Goal: Task Accomplishment & Management: Manage account settings

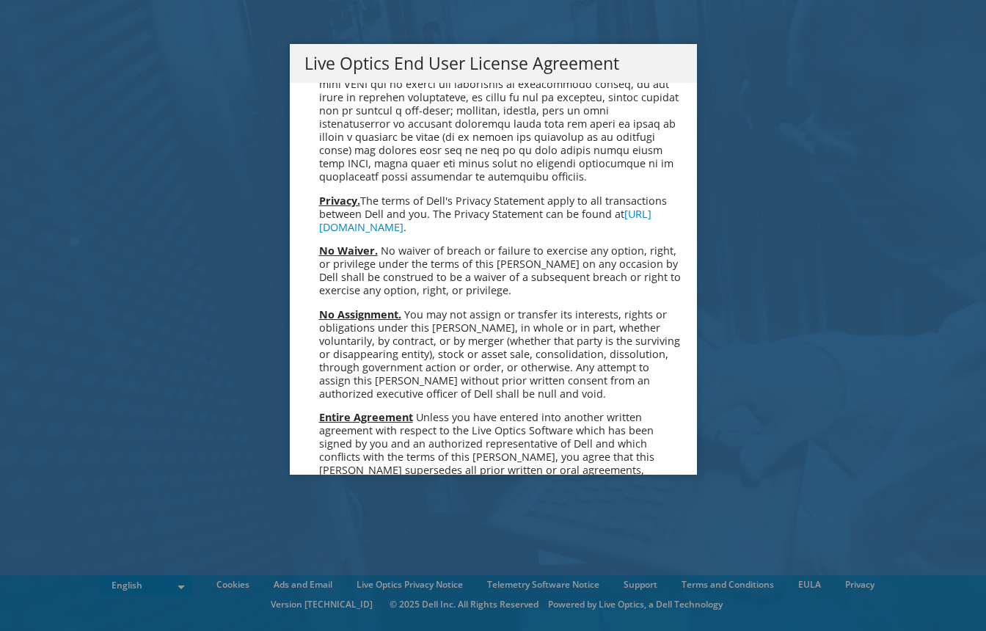
scroll to position [5376, 0]
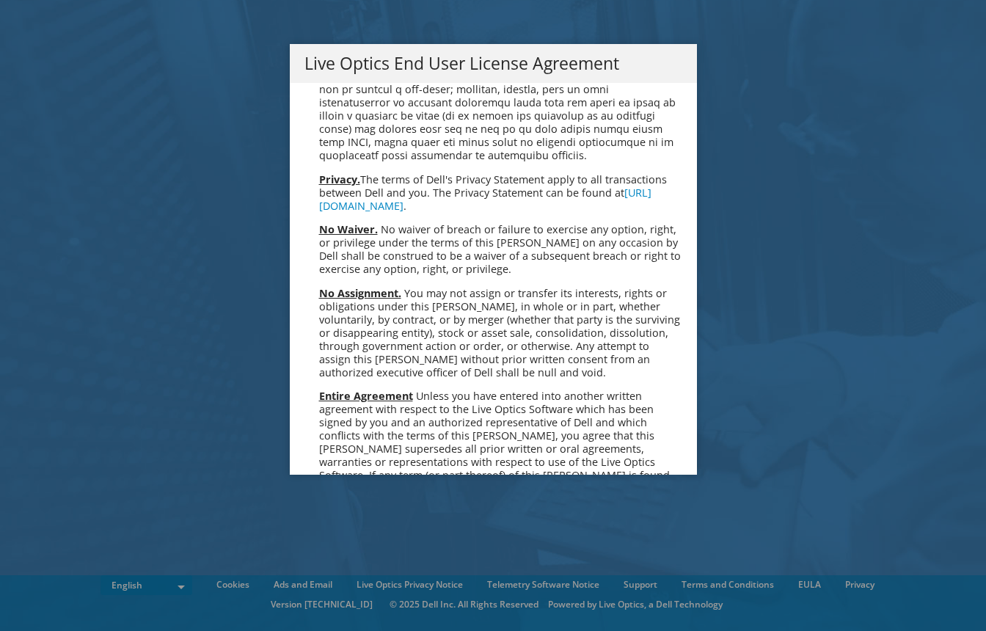
click at [337, 613] on link "Accept" at bounding box center [341, 630] width 75 height 35
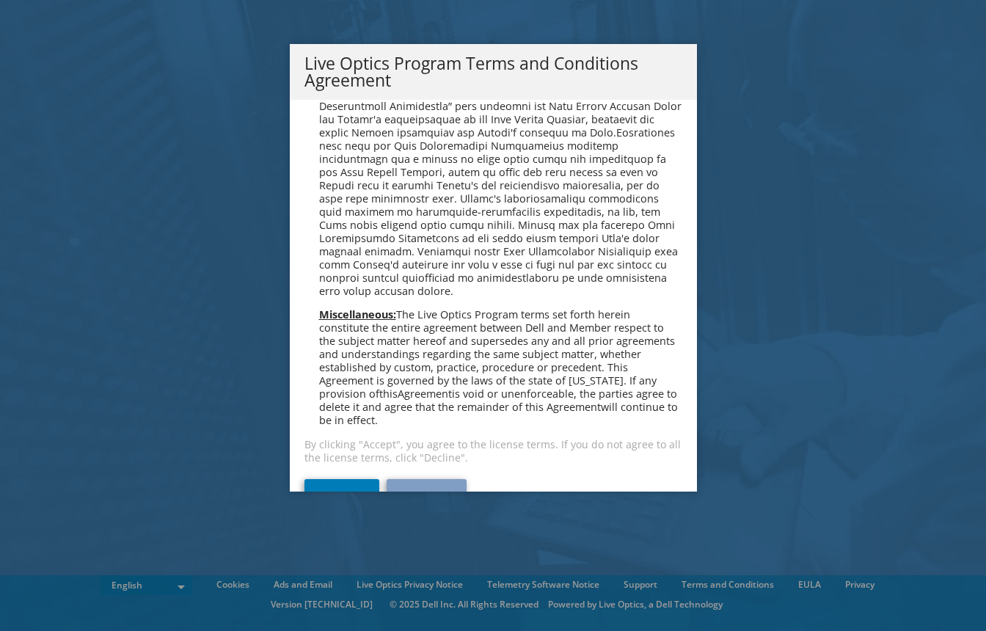
scroll to position [1011, 0]
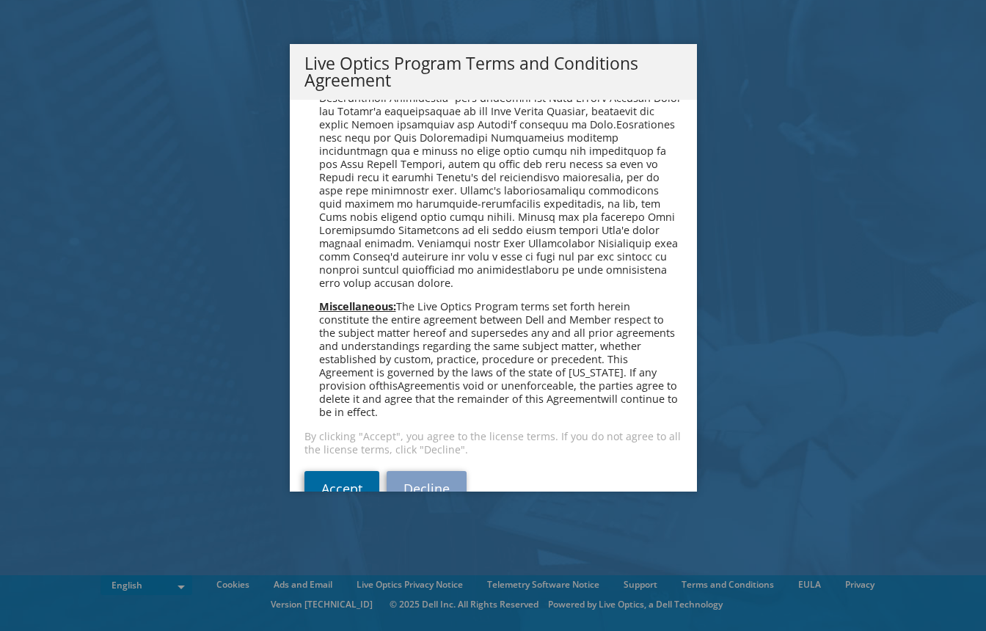
click at [357, 471] on link "Accept" at bounding box center [341, 488] width 75 height 35
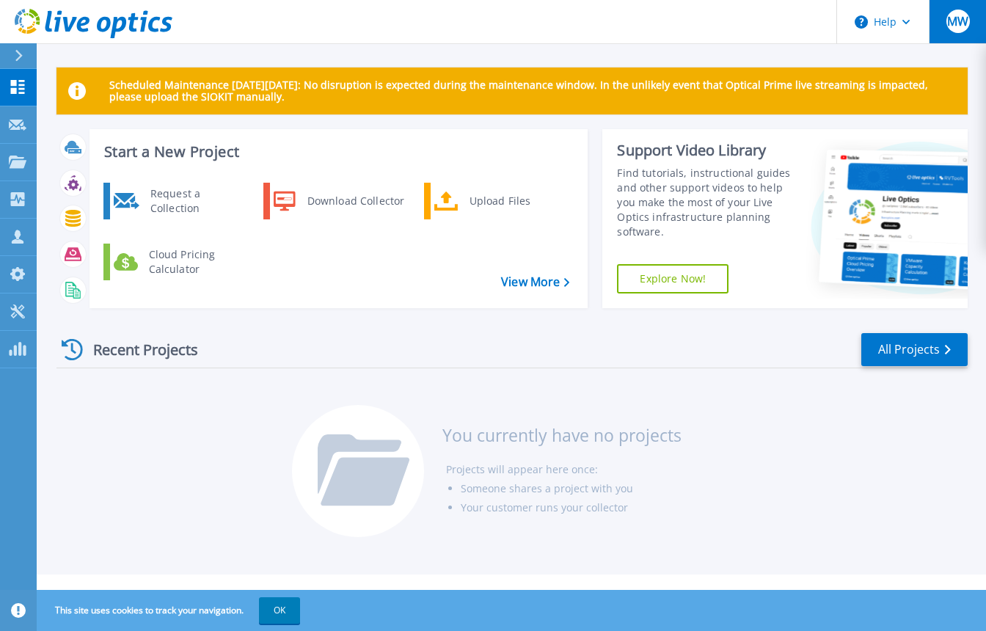
click at [952, 31] on div "MW" at bounding box center [957, 21] width 23 height 23
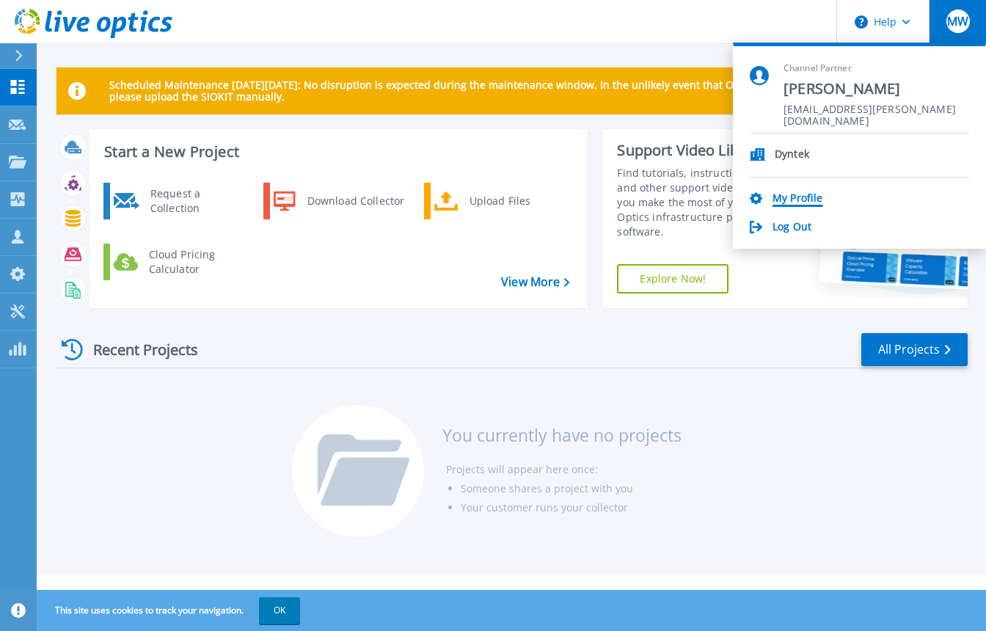
click at [805, 197] on link "My Profile" at bounding box center [797, 199] width 50 height 14
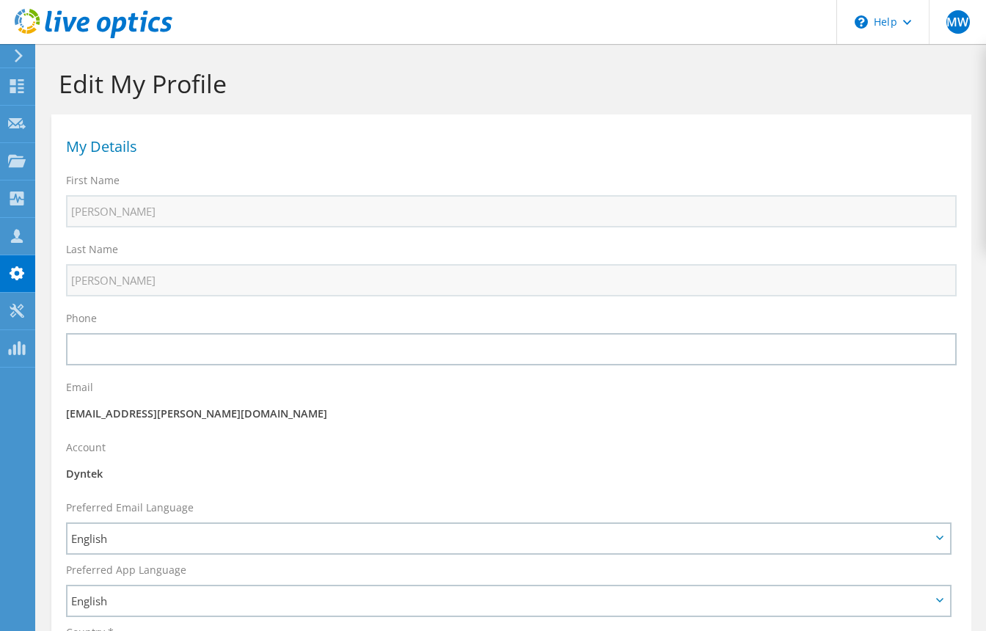
select select "224"
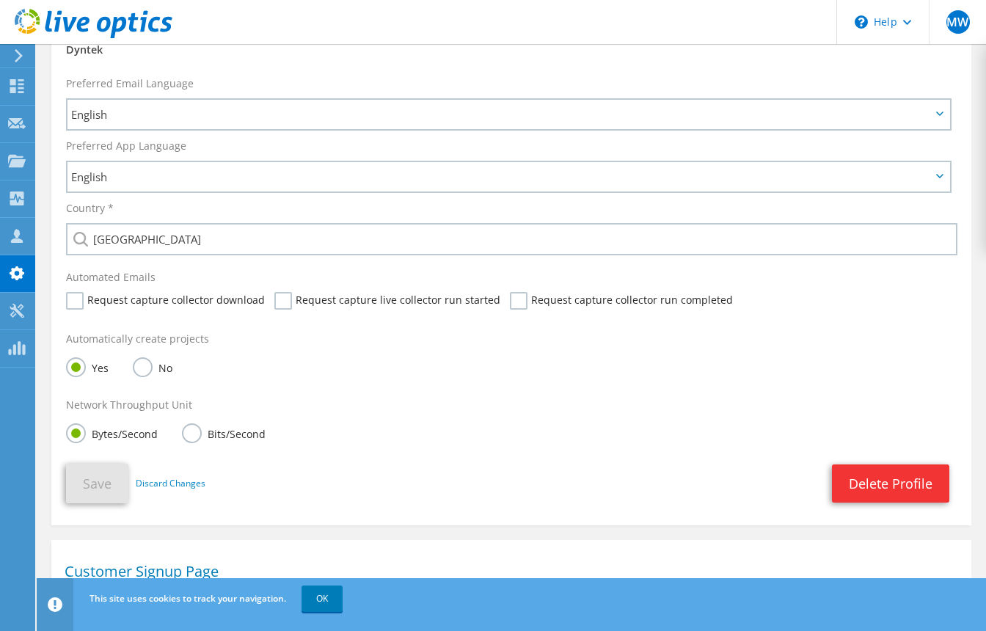
scroll to position [437, 0]
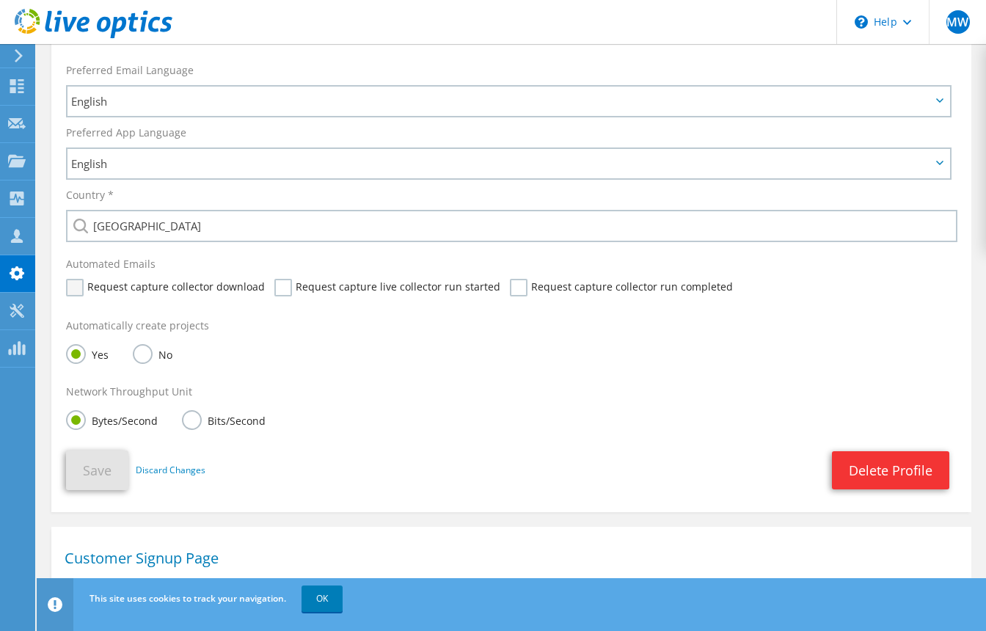
click at [76, 291] on label "Request capture collector download" at bounding box center [165, 288] width 199 height 18
click at [0, 0] on input "Request capture collector download" at bounding box center [0, 0] width 0 height 0
click at [282, 292] on label "Request capture live collector run started" at bounding box center [387, 288] width 226 height 18
click at [0, 0] on input "Request capture live collector run started" at bounding box center [0, 0] width 0 height 0
click at [511, 290] on label "Request capture collector run completed" at bounding box center [621, 288] width 223 height 18
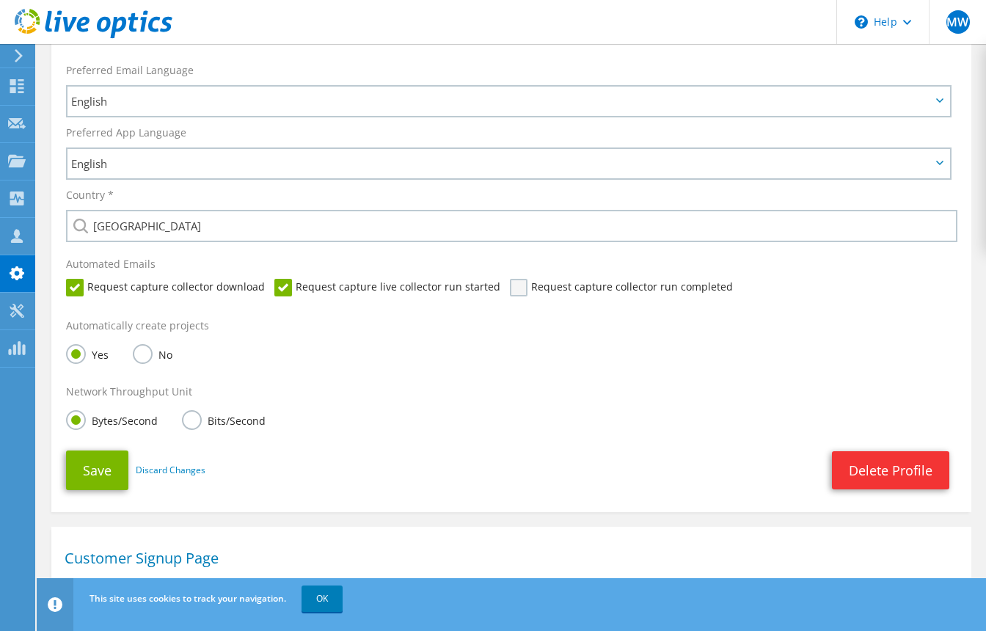
click at [0, 0] on input "Request capture collector run completed" at bounding box center [0, 0] width 0 height 0
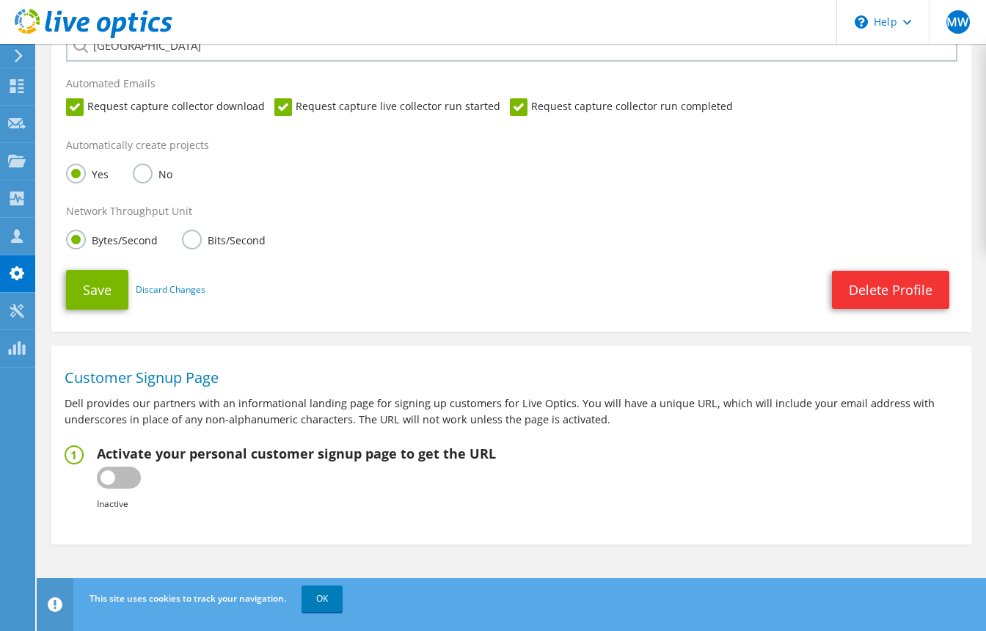
scroll to position [619, 0]
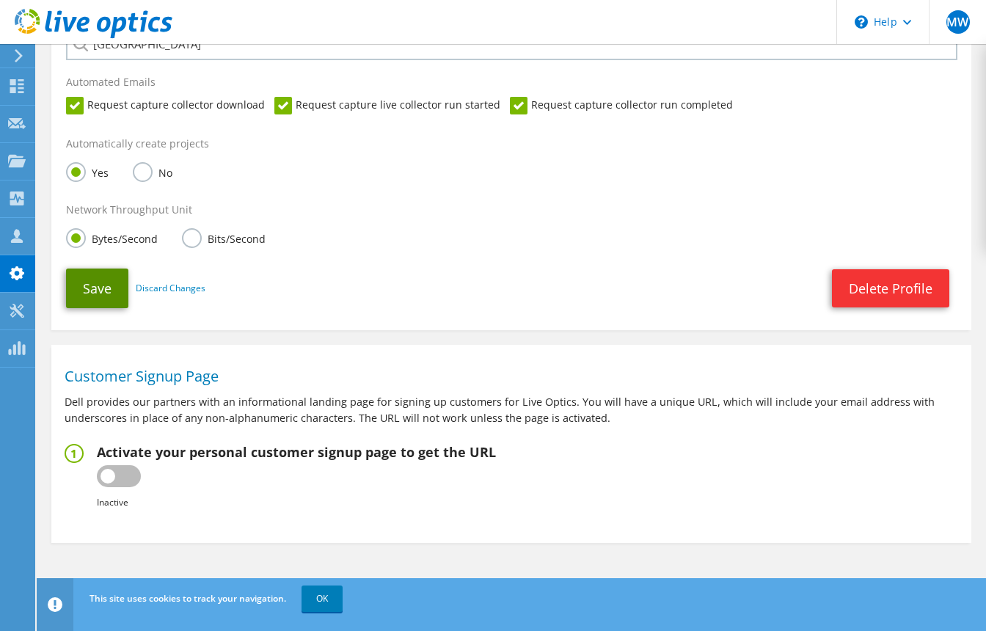
click at [111, 289] on button "Save" at bounding box center [97, 288] width 62 height 40
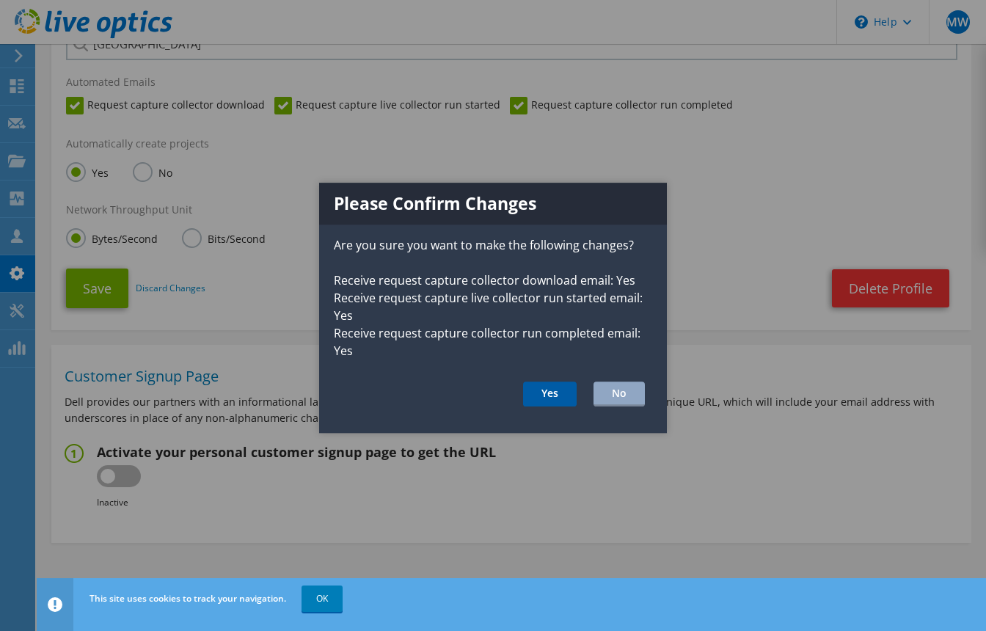
click at [544, 385] on button "Yes" at bounding box center [550, 393] width 54 height 25
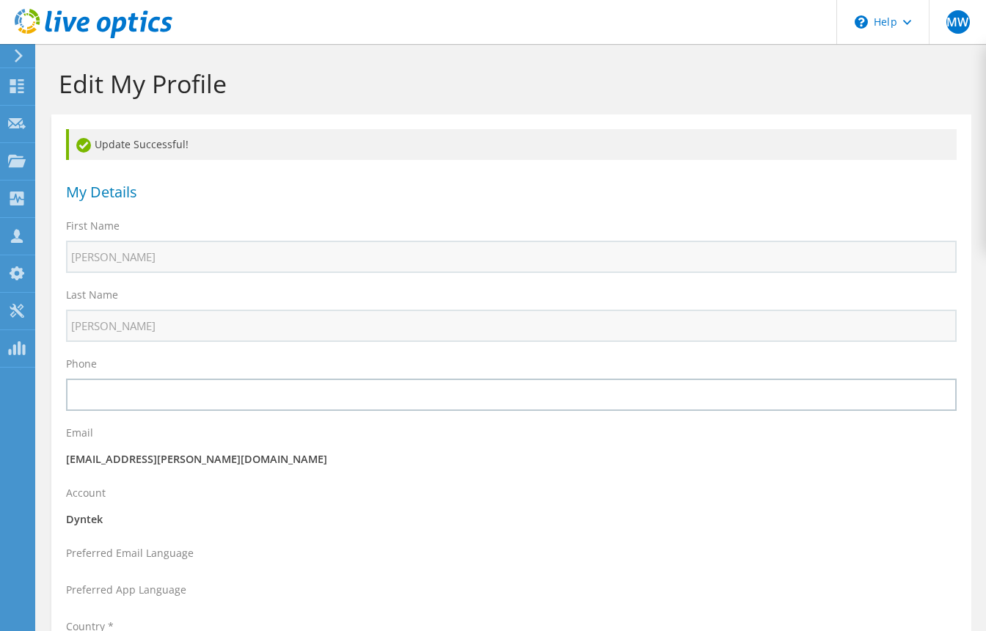
select select "224"
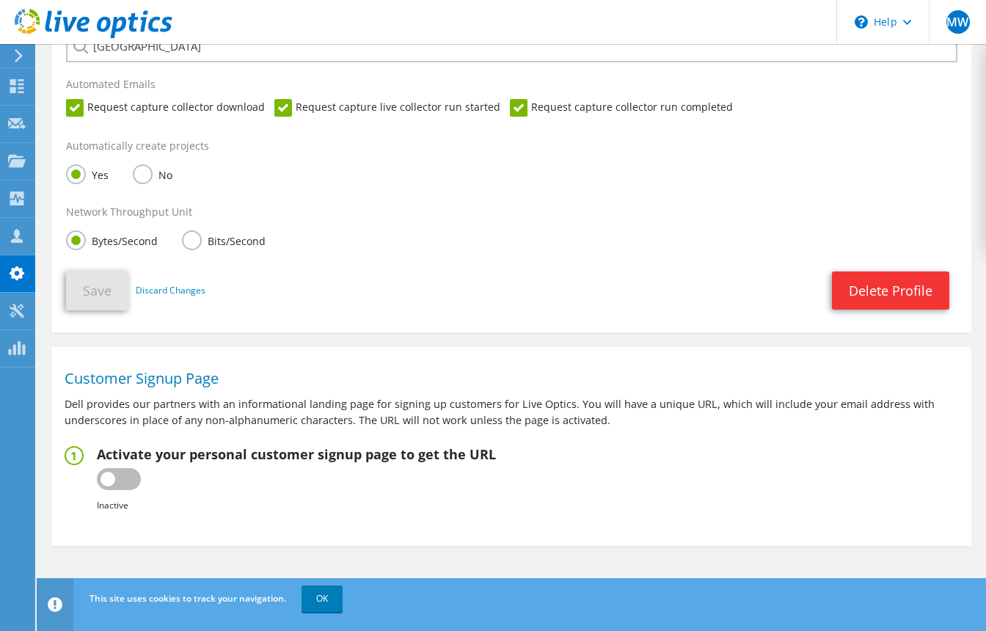
scroll to position [665, 0]
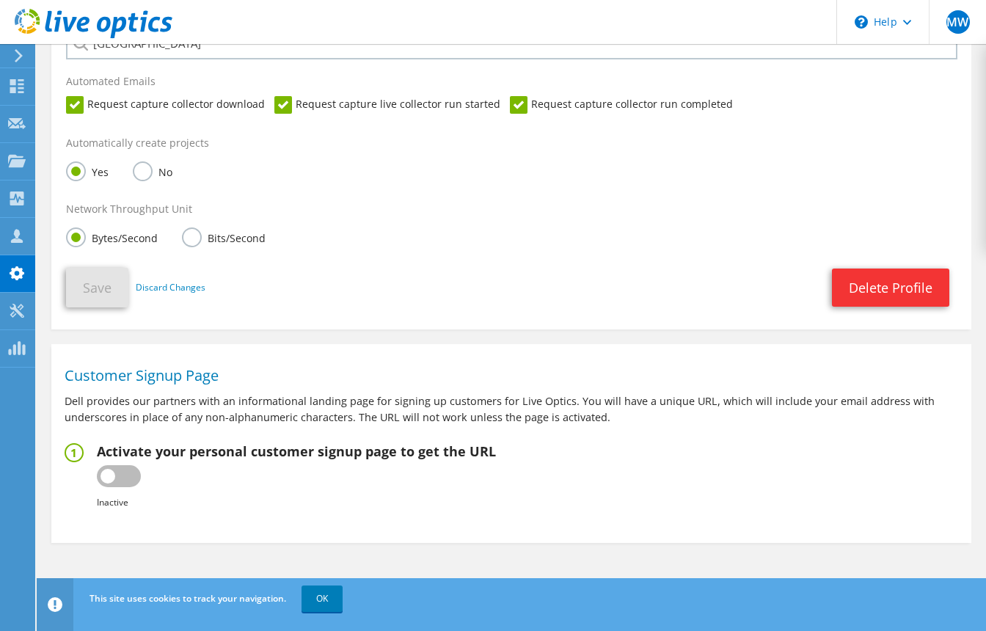
click at [118, 478] on label at bounding box center [119, 476] width 44 height 22
click at [0, 0] on input "checkbox" at bounding box center [0, 0] width 0 height 0
type input "https://app.liveoptics.com/signup/matt_wobser_arctiq_com"
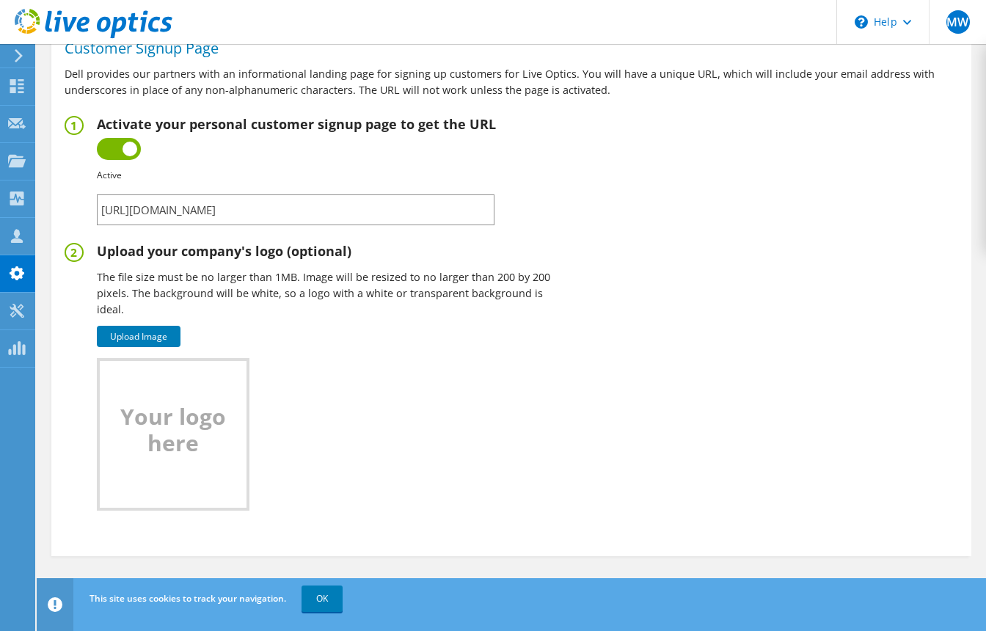
scroll to position [996, 0]
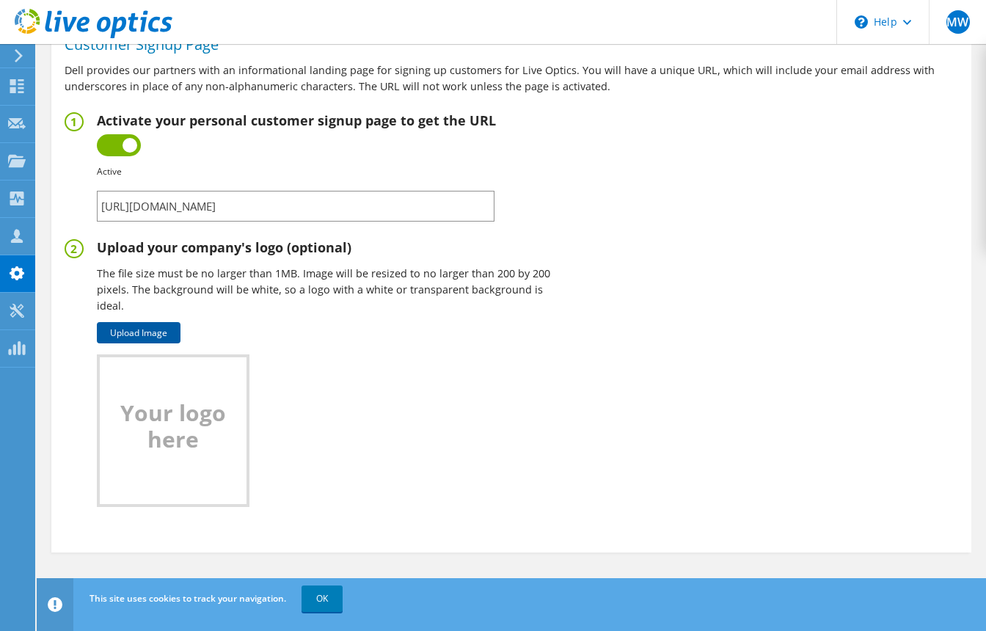
click at [137, 335] on link "Upload Image" at bounding box center [139, 332] width 84 height 21
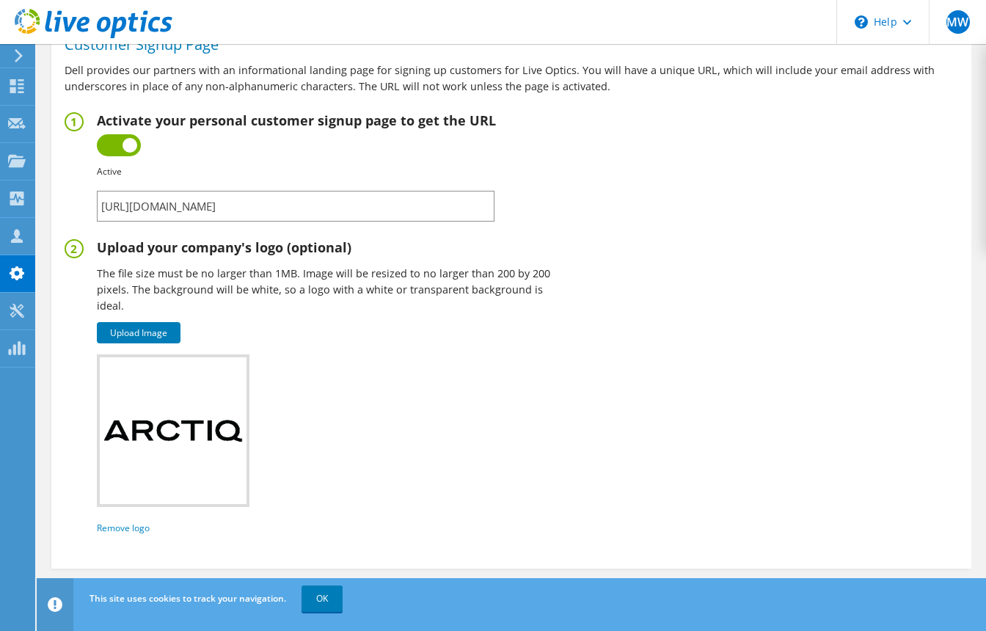
drag, startPoint x: 447, startPoint y: 386, endPoint x: 439, endPoint y: 384, distance: 7.5
click at [442, 385] on div "Upload Image Uploaded file type is not supported. Uploaded file must not exceed…" at bounding box center [326, 430] width 458 height 211
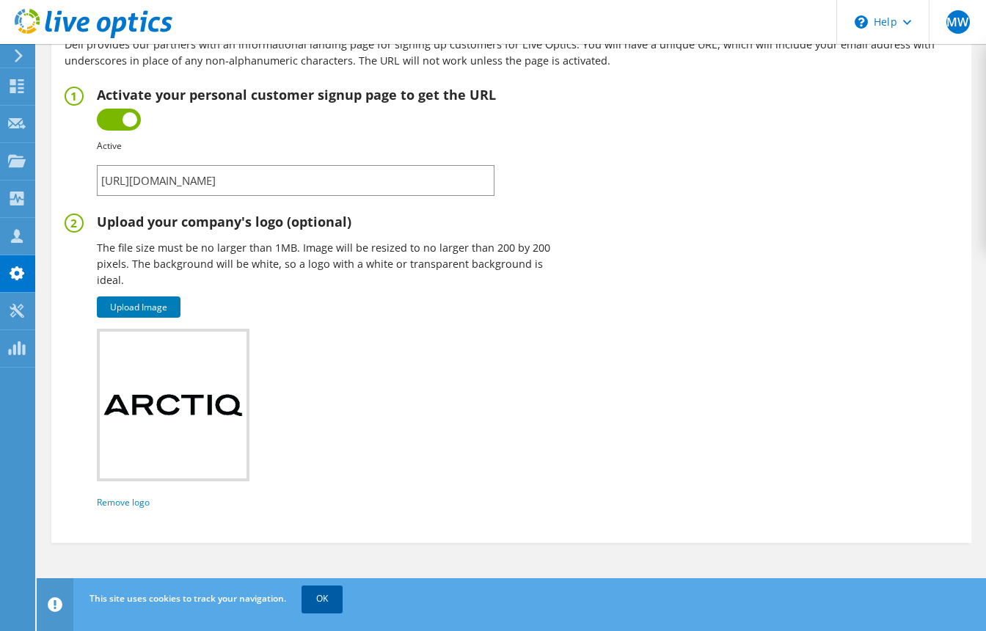
click at [326, 593] on link "OK" at bounding box center [322, 598] width 41 height 26
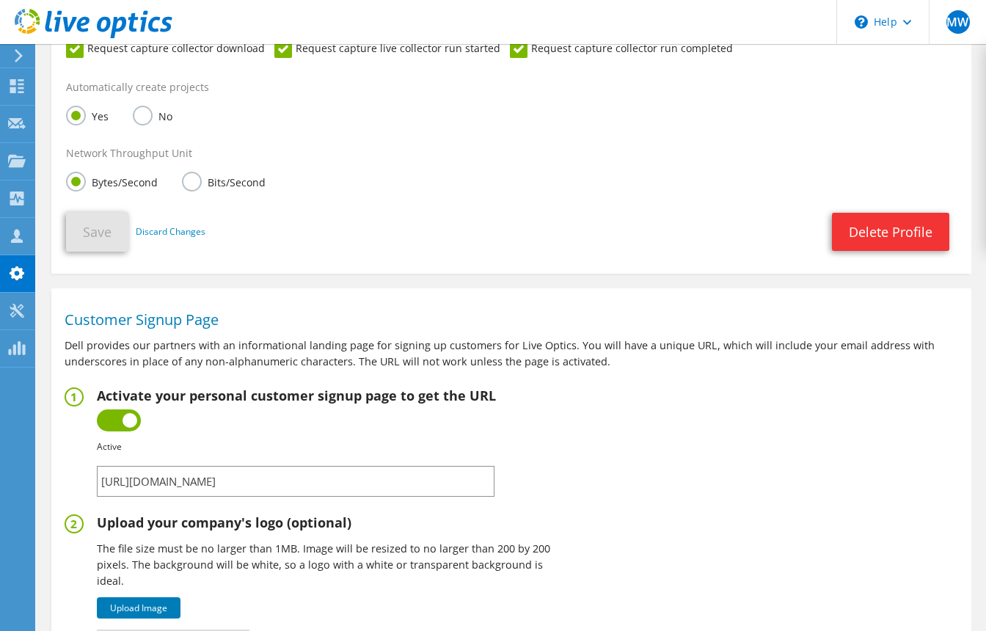
scroll to position [720, 0]
click at [397, 484] on input "https://app.liveoptics.com/signup/matt_wobser_arctiq_com" at bounding box center [296, 482] width 398 height 31
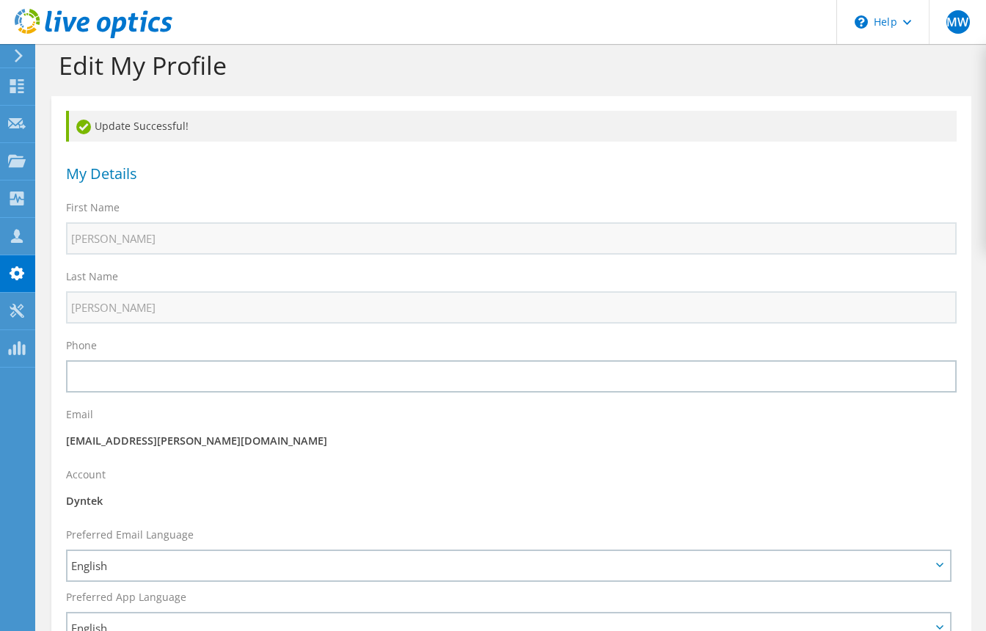
scroll to position [0, 0]
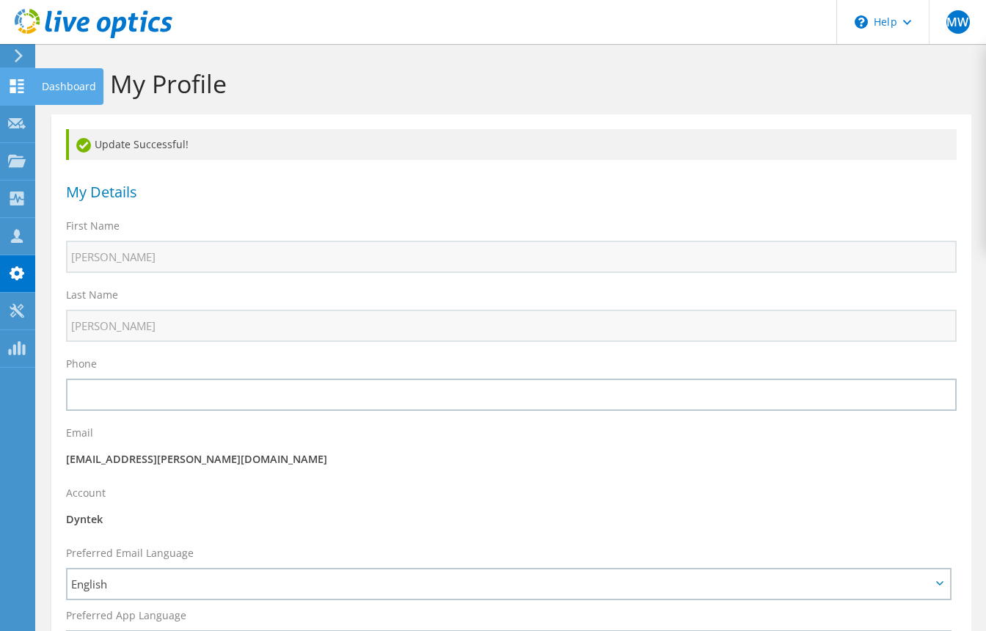
click at [12, 84] on use at bounding box center [17, 86] width 14 height 14
